Goal: Use online tool/utility: Utilize a website feature to perform a specific function

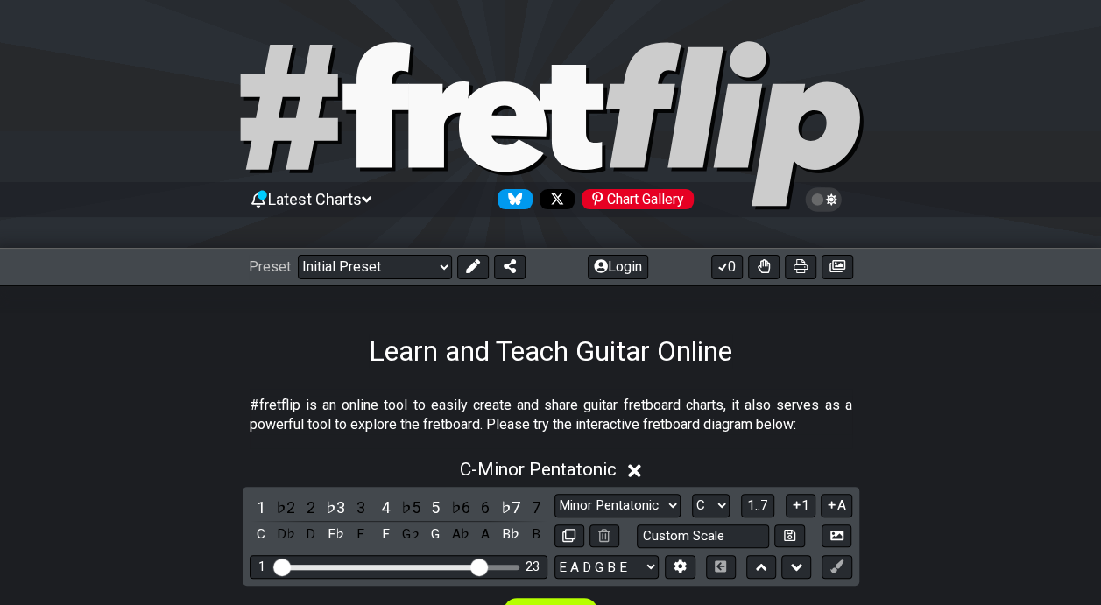
drag, startPoint x: 382, startPoint y: 562, endPoint x: 482, endPoint y: 560, distance: 99.9
click at [482, 566] on input "Visible fret range" at bounding box center [398, 566] width 249 height 0
drag, startPoint x: 482, startPoint y: 560, endPoint x: 361, endPoint y: 573, distance: 121.5
click at [361, 566] on input "Visible fret range" at bounding box center [398, 566] width 249 height 0
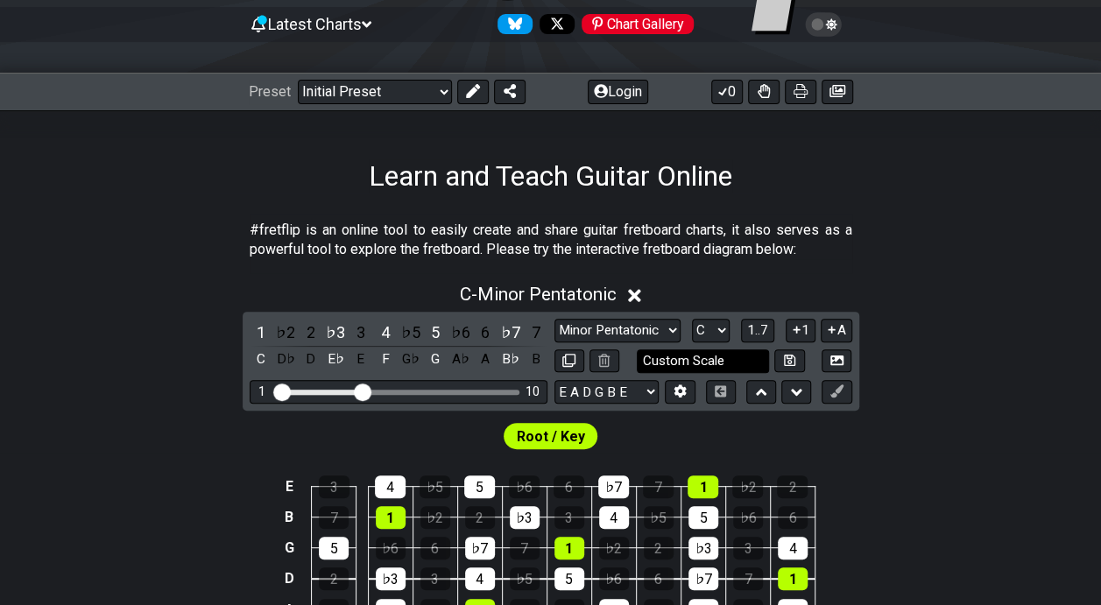
scroll to position [438, 0]
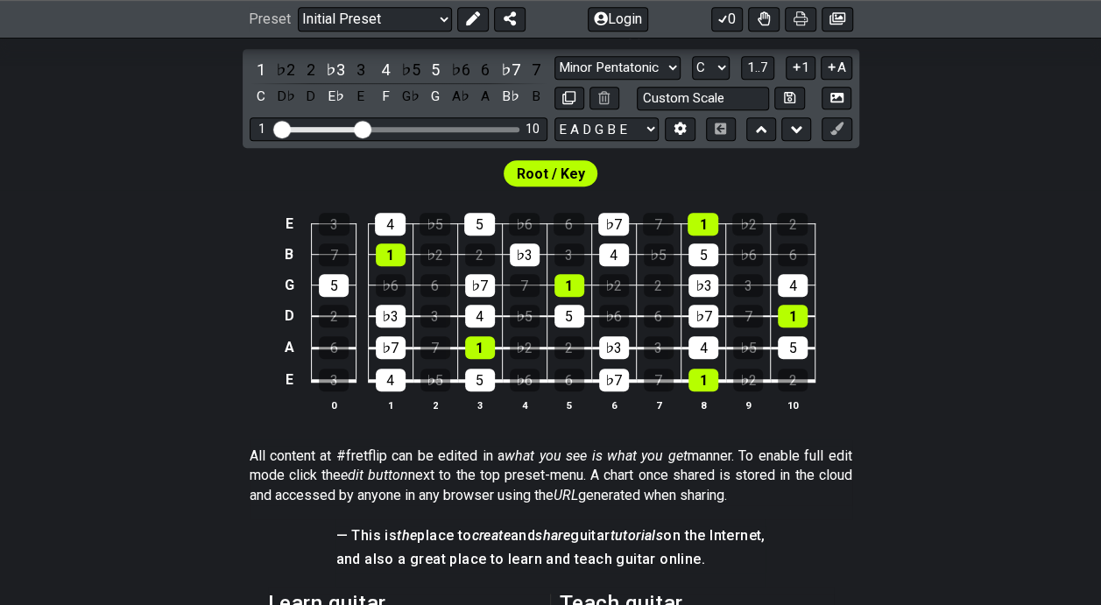
click at [582, 173] on span "Root / Key" at bounding box center [551, 173] width 68 height 25
click at [549, 170] on span "Root / Key" at bounding box center [551, 173] width 68 height 25
click at [617, 68] on select "Minor Pentatonic Click to edit Minor Pentatonic Major Pentatonic Minor Blues Ma…" at bounding box center [617, 68] width 126 height 24
click at [554, 56] on select "Minor Pentatonic Click to edit Minor Pentatonic Major Pentatonic Minor Blues Ma…" at bounding box center [617, 68] width 126 height 24
click at [622, 74] on select "Minor Pentatonic Click to edit Minor Pentatonic Major Pentatonic Minor Blues Ma…" at bounding box center [617, 68] width 126 height 24
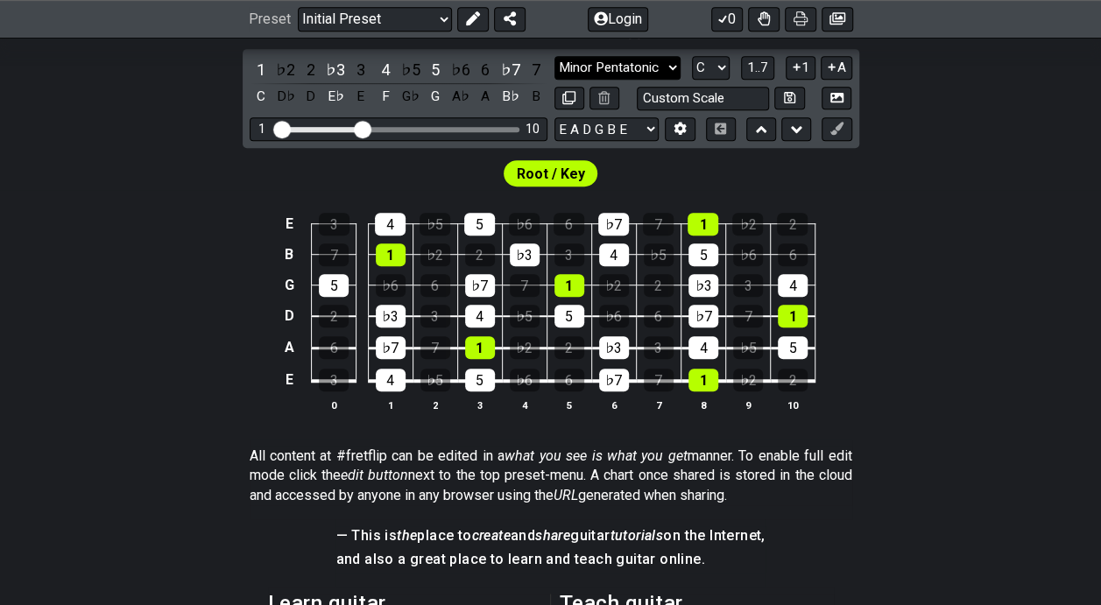
select select "Lydian"
click at [554, 56] on select "Minor Pentatonic Click to edit Minor Pentatonic Major Pentatonic Minor Blues Ma…" at bounding box center [617, 68] width 126 height 24
